Goal: Find specific page/section: Find specific page/section

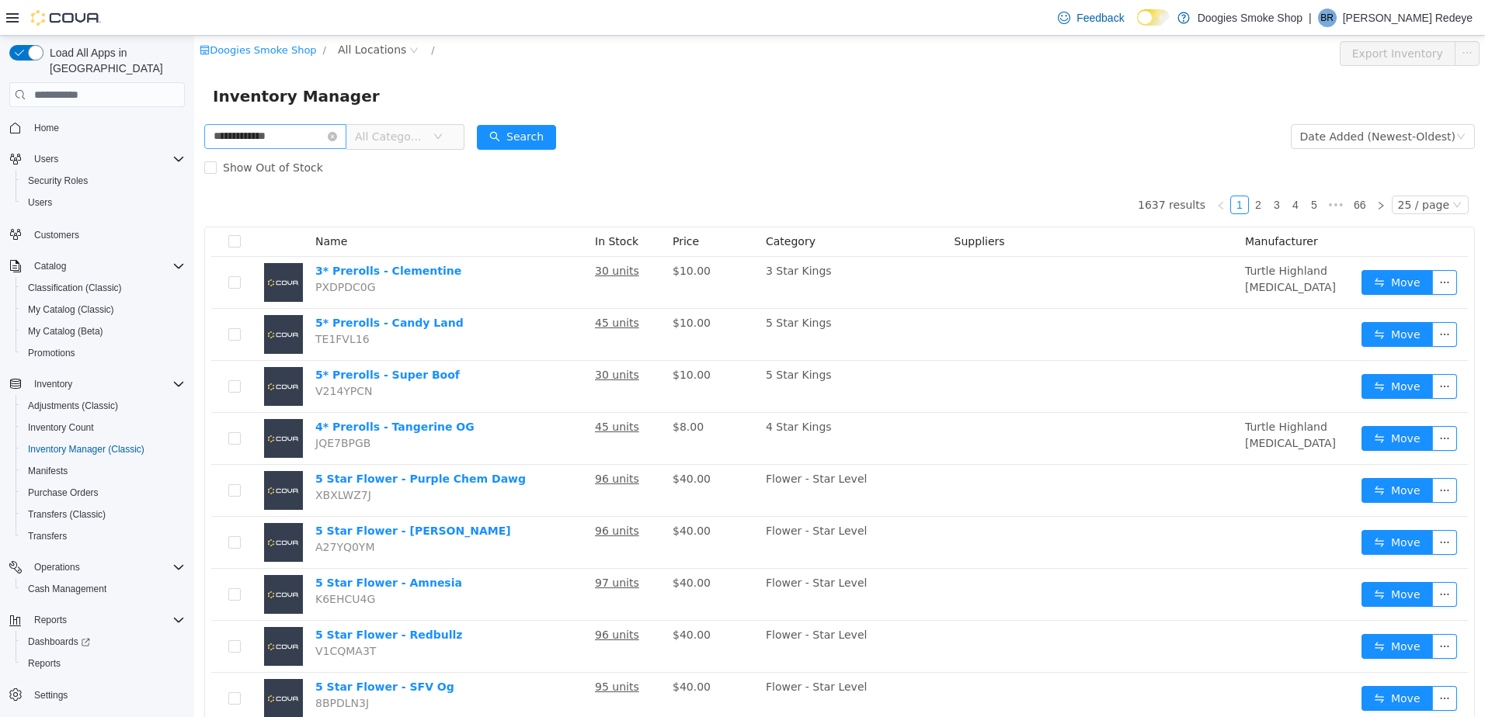
type input "**********"
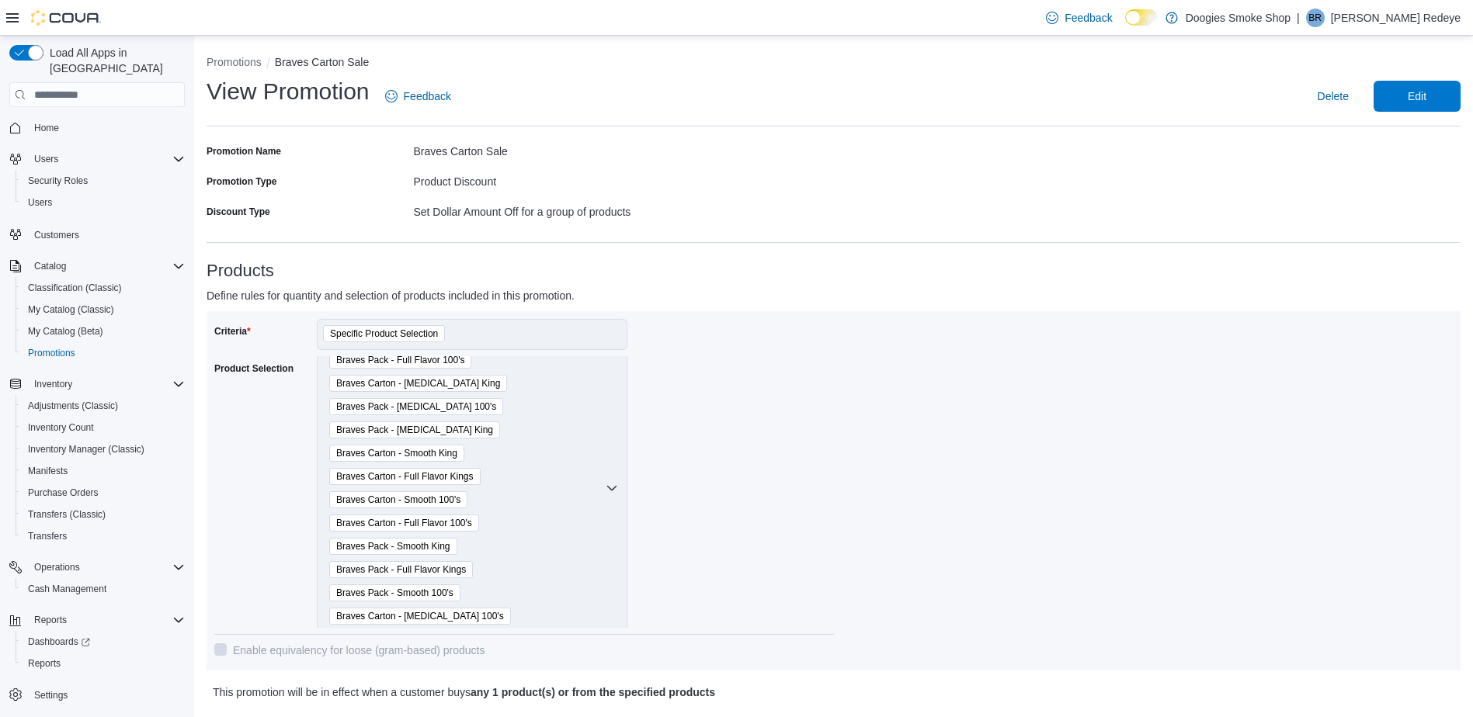
scroll to position [14, 0]
click at [223, 58] on button "Promotions" at bounding box center [234, 62] width 55 height 12
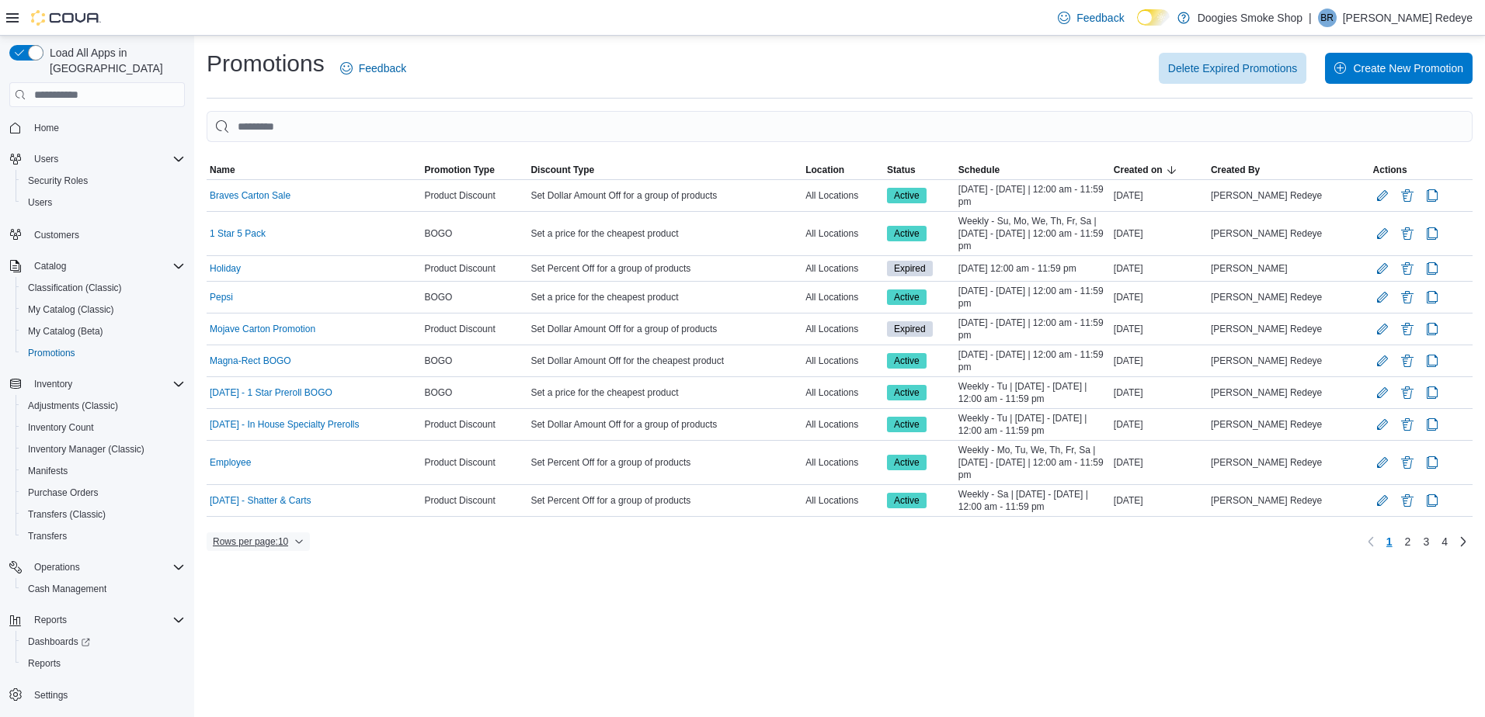
click at [299, 547] on span "Rows per page : 10" at bounding box center [258, 542] width 91 height 19
click at [285, 499] on button "50 rows" at bounding box center [269, 510] width 87 height 31
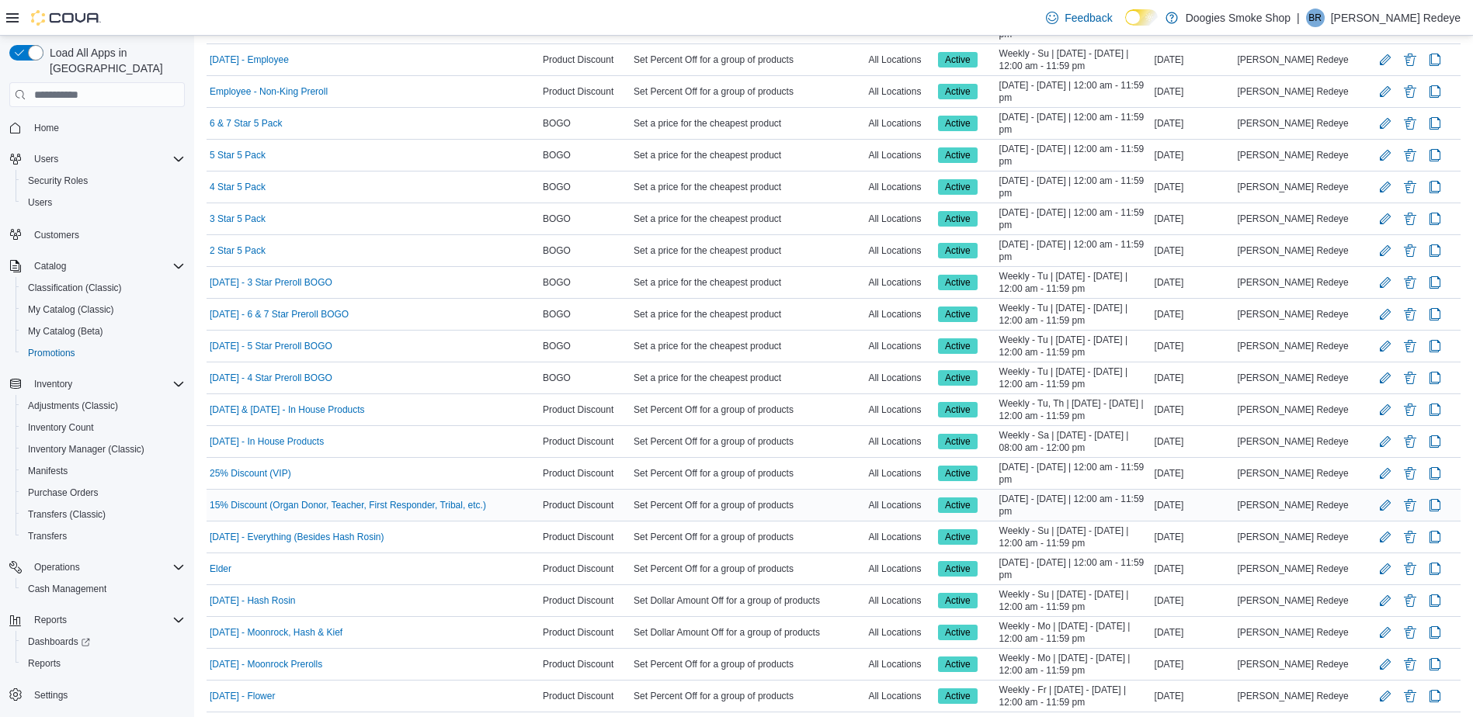
scroll to position [699, 0]
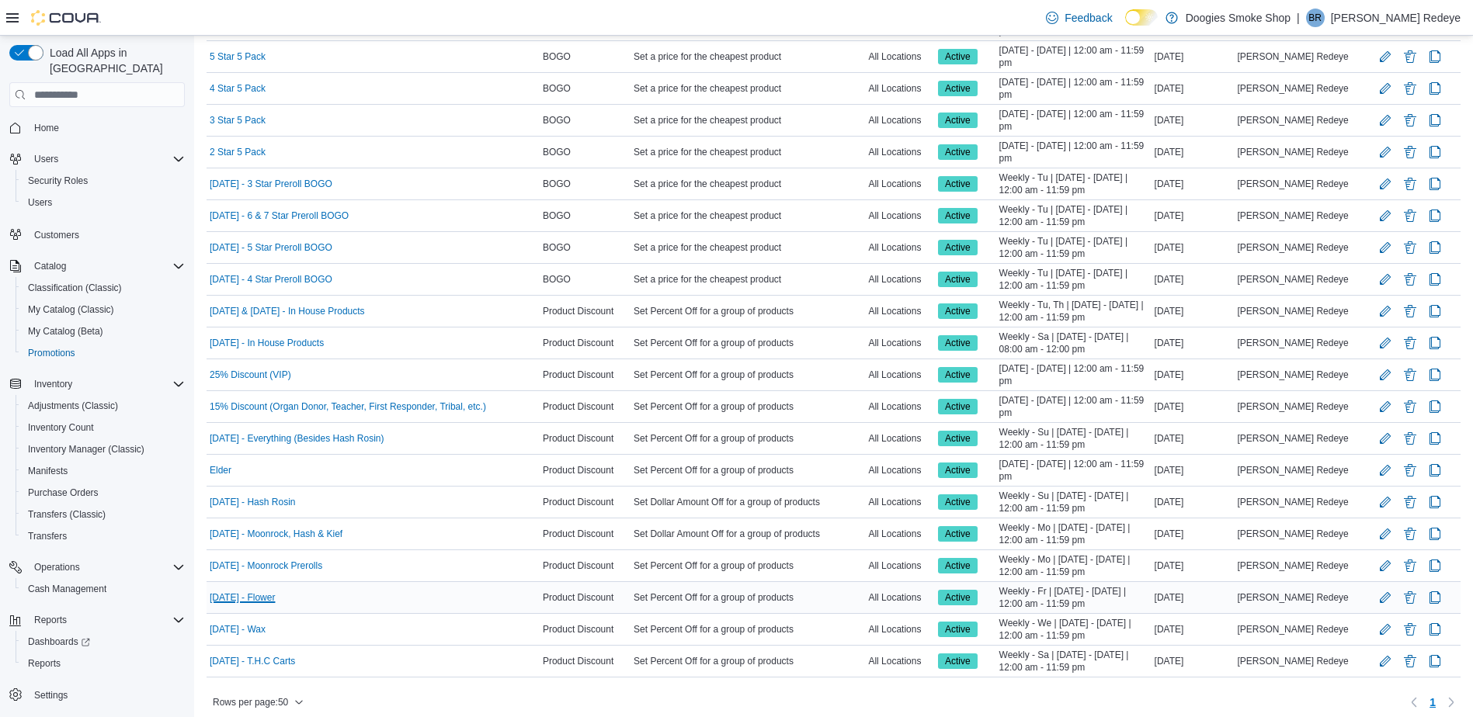
click at [240, 594] on link "Friday - Flower" at bounding box center [242, 598] width 65 height 12
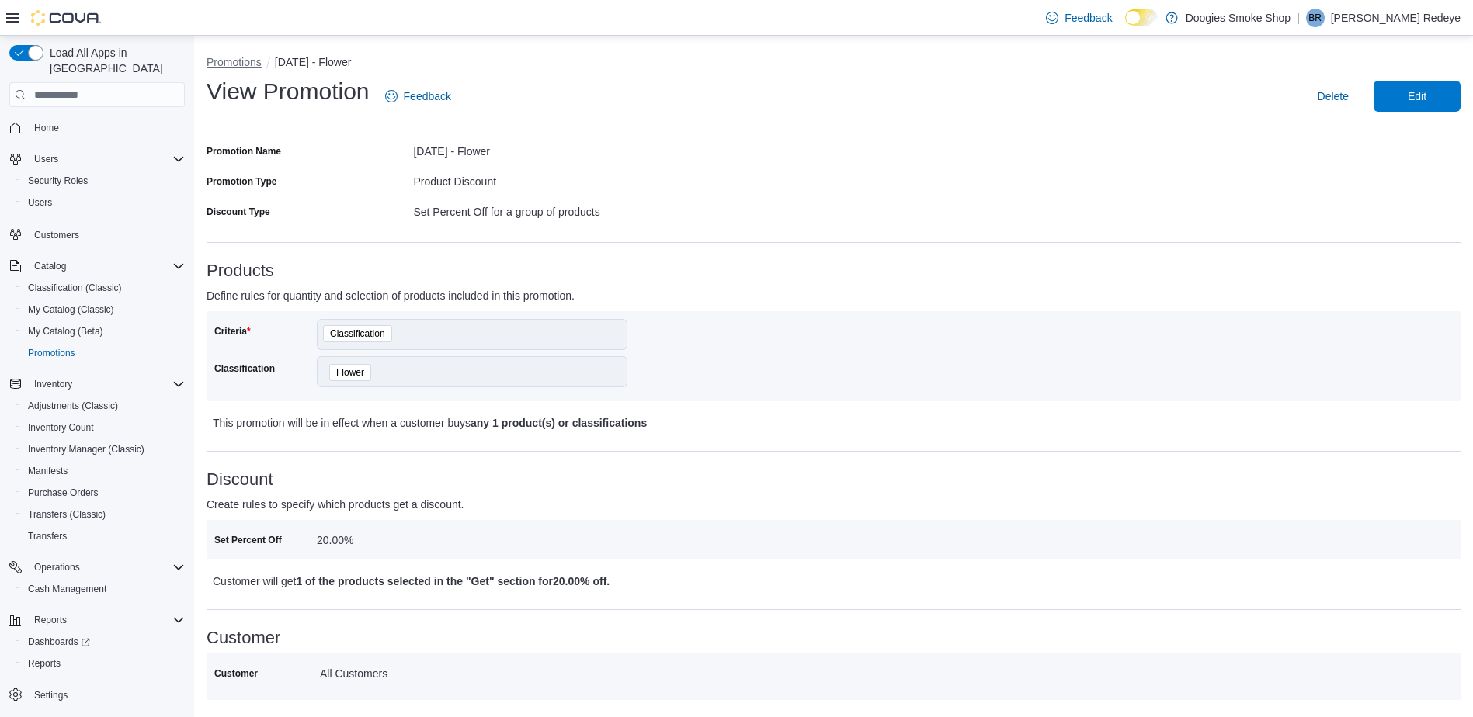
click at [227, 70] on li "Promotions" at bounding box center [241, 62] width 68 height 16
click at [226, 63] on button "Promotions" at bounding box center [234, 62] width 55 height 12
